Goal: Obtain resource: Obtain resource

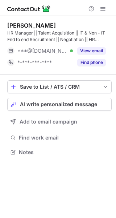
scroll to position [147, 116]
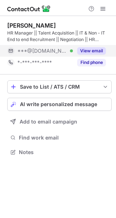
click at [93, 55] on div "View email" at bounding box center [89, 51] width 33 height 12
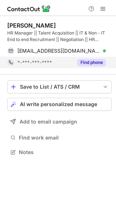
click at [93, 62] on button "Find phone" at bounding box center [91, 62] width 29 height 7
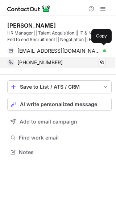
scroll to position [147, 116]
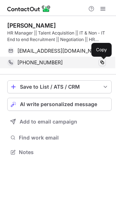
click at [102, 63] on span at bounding box center [102, 62] width 6 height 6
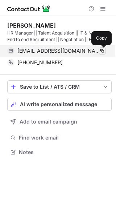
click at [104, 51] on span at bounding box center [102, 51] width 6 height 6
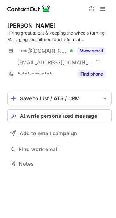
scroll to position [158, 116]
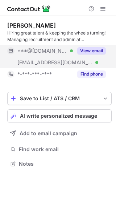
click at [87, 50] on button "View email" at bounding box center [91, 50] width 29 height 7
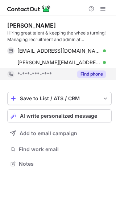
click at [90, 72] on button "Find phone" at bounding box center [91, 73] width 29 height 7
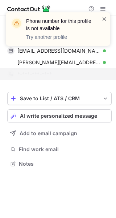
click at [105, 16] on span at bounding box center [105, 18] width 6 height 7
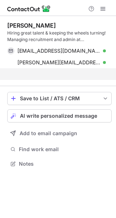
scroll to position [147, 116]
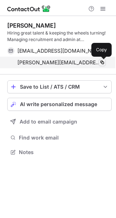
click at [102, 62] on span at bounding box center [102, 62] width 6 height 6
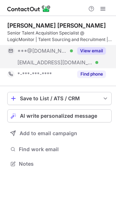
scroll to position [158, 116]
click at [98, 45] on div "View email" at bounding box center [89, 51] width 33 height 12
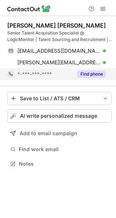
click at [96, 72] on button "Find phone" at bounding box center [91, 73] width 29 height 7
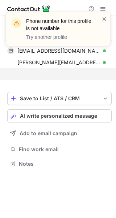
click at [106, 21] on span at bounding box center [105, 18] width 6 height 7
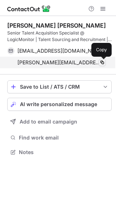
click at [104, 64] on span at bounding box center [102, 62] width 6 height 6
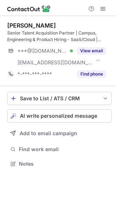
scroll to position [158, 116]
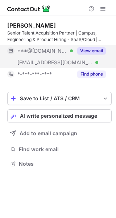
click at [88, 51] on button "View email" at bounding box center [91, 50] width 29 height 7
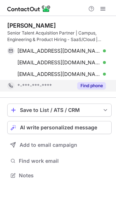
click at [92, 82] on button "Find phone" at bounding box center [91, 85] width 29 height 7
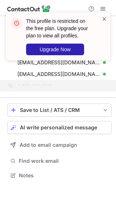
click at [104, 17] on span at bounding box center [105, 18] width 6 height 7
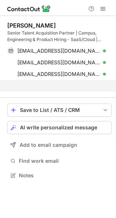
scroll to position [158, 116]
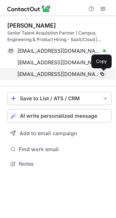
click at [104, 76] on span at bounding box center [102, 74] width 6 height 6
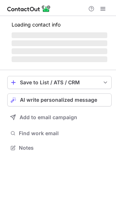
scroll to position [147, 116]
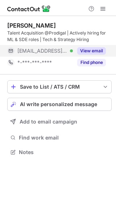
click at [99, 49] on button "View email" at bounding box center [91, 50] width 29 height 7
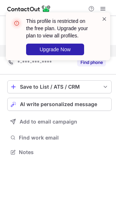
click at [104, 19] on span at bounding box center [105, 18] width 6 height 7
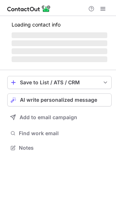
scroll to position [147, 116]
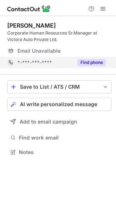
click at [100, 60] on button "Find phone" at bounding box center [91, 62] width 29 height 7
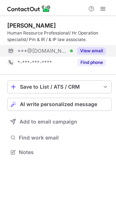
scroll to position [147, 116]
click at [99, 52] on button "View email" at bounding box center [91, 50] width 29 height 7
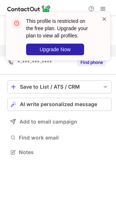
click at [106, 18] on div "This profile is restricted on the free plan. Upgrade your plan to view all prof…" at bounding box center [58, 36] width 104 height 48
click at [106, 18] on span at bounding box center [105, 18] width 6 height 7
